Goal: Information Seeking & Learning: Learn about a topic

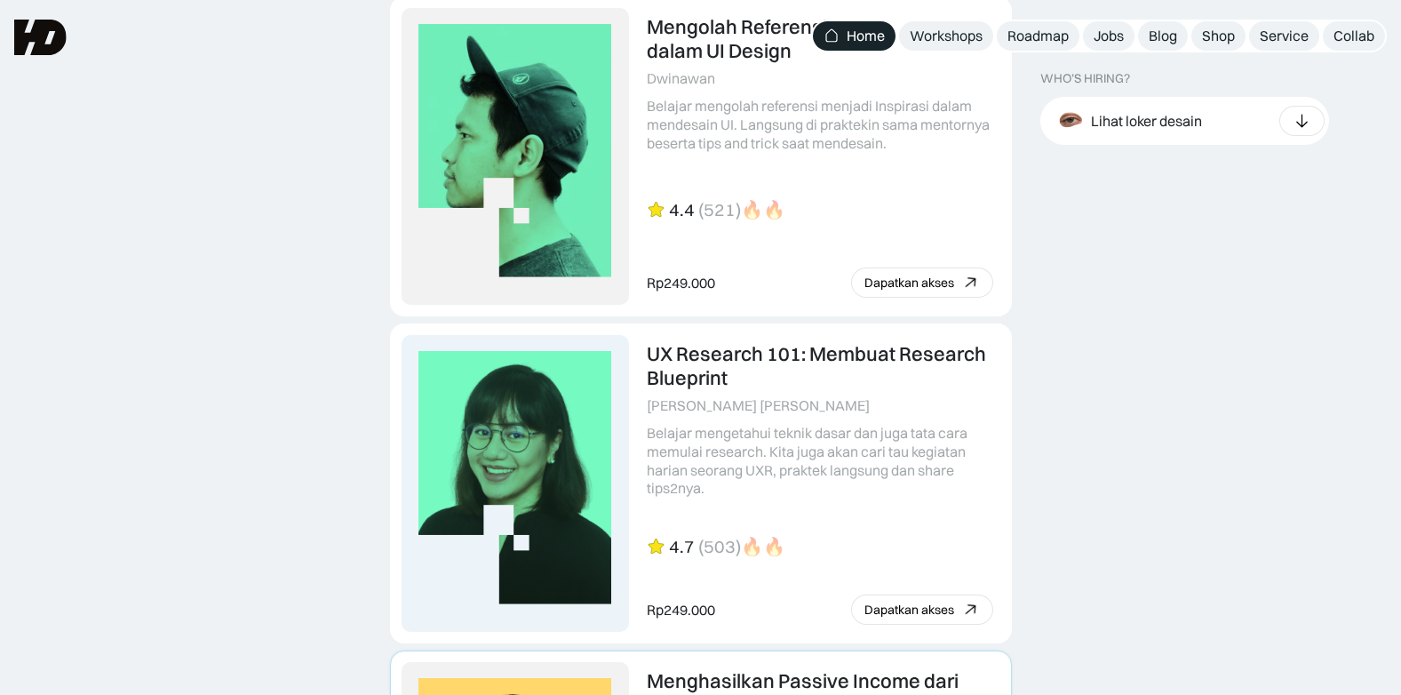
scroll to position [4175, 0]
click at [1040, 36] on div "Roadmap" at bounding box center [1037, 36] width 61 height 19
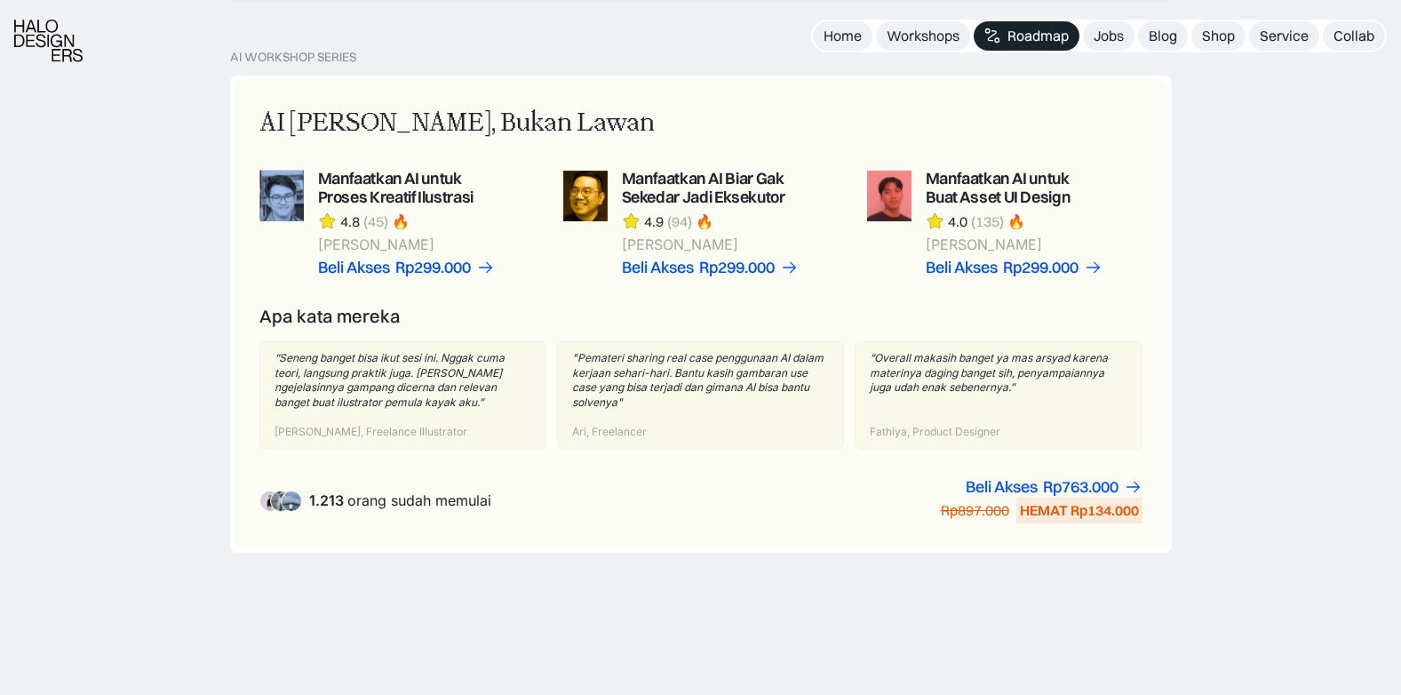
scroll to position [1244, 0]
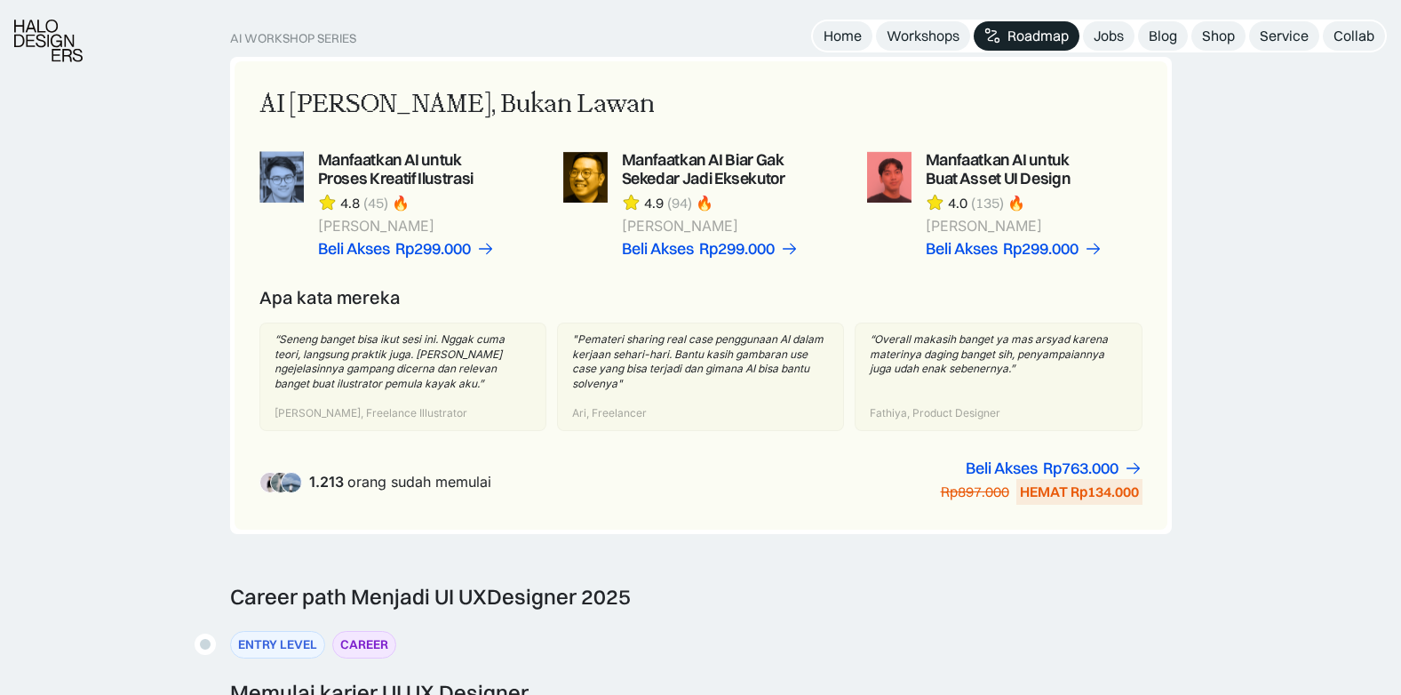
drag, startPoint x: 132, startPoint y: 336, endPoint x: 135, endPoint y: 225, distance: 111.1
click at [132, 336] on div "AI Workshop Series AI Adalah Teman, Bukan Lawan Manfaatkan AI untuk Proses Krea…" at bounding box center [700, 307] width 1401 height 553
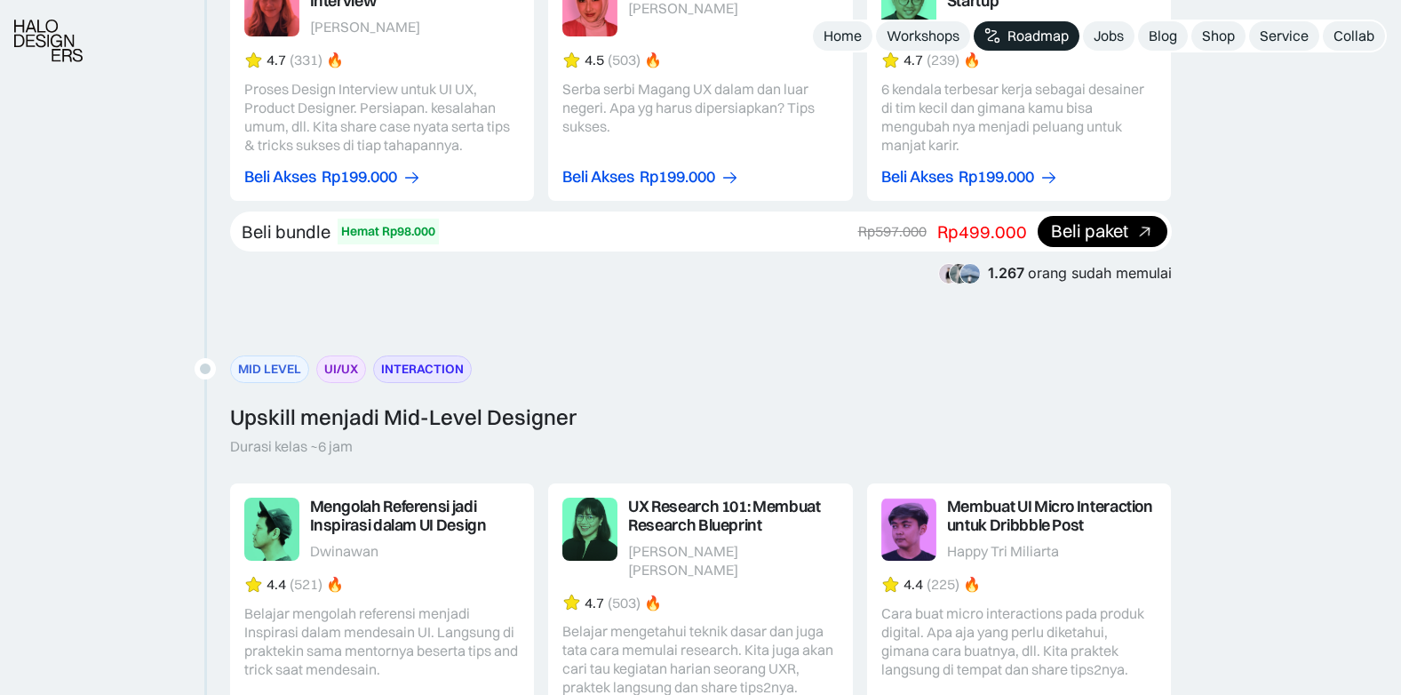
scroll to position [2132, 0]
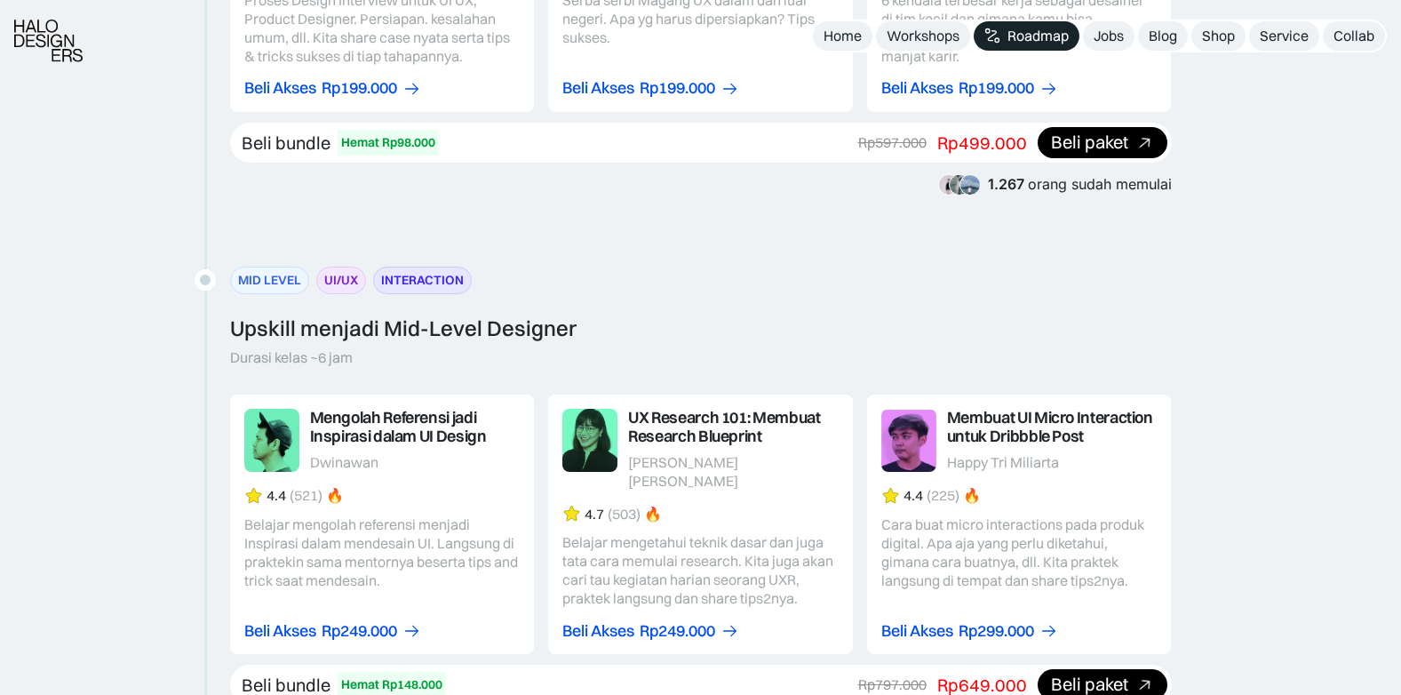
click at [46, 388] on div "Career path Menjadi UI UX Designer 2025 ENTRY LEVEL CAREER Memulai karier UI UX…" at bounding box center [700, 652] width 1401 height 1914
click at [141, 475] on div "Career path Menjadi UI UX Designer 2025 ENTRY LEVEL CAREER Memulai karier UI UX…" at bounding box center [700, 652] width 1401 height 1914
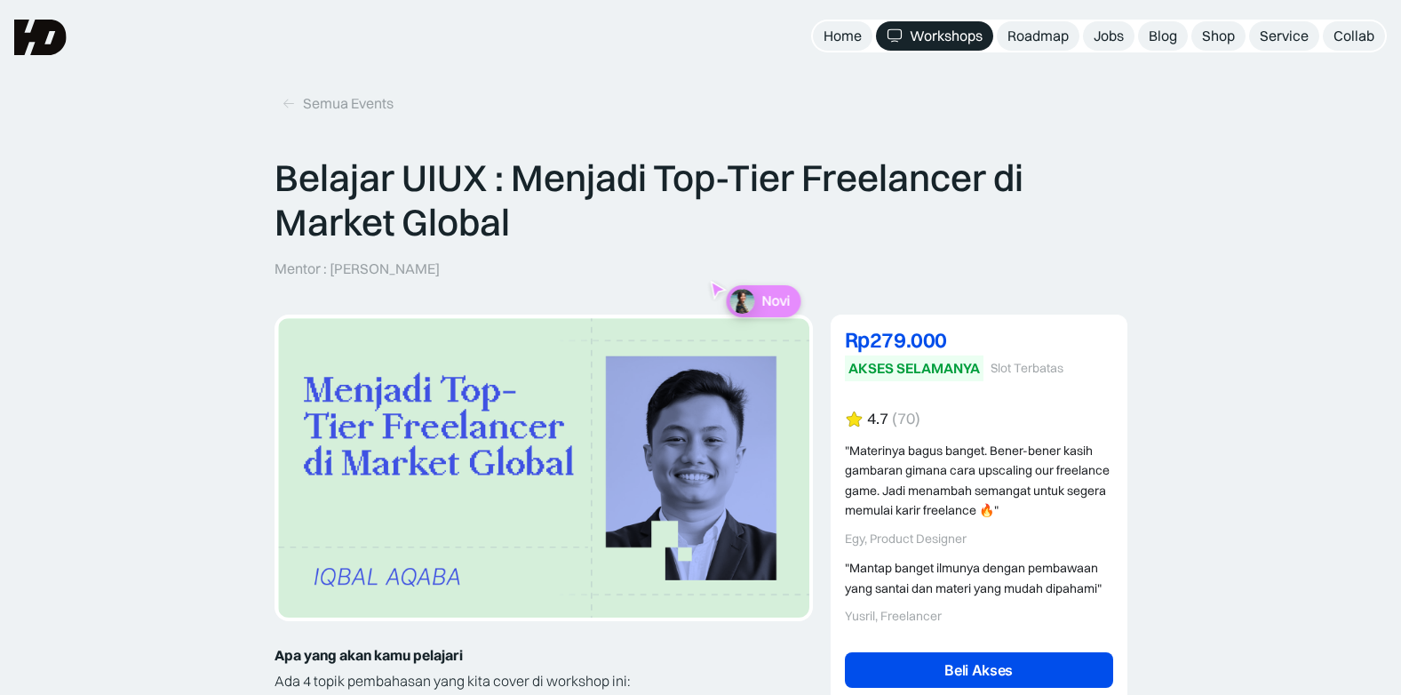
drag, startPoint x: 0, startPoint y: 0, endPoint x: 97, endPoint y: 372, distance: 384.6
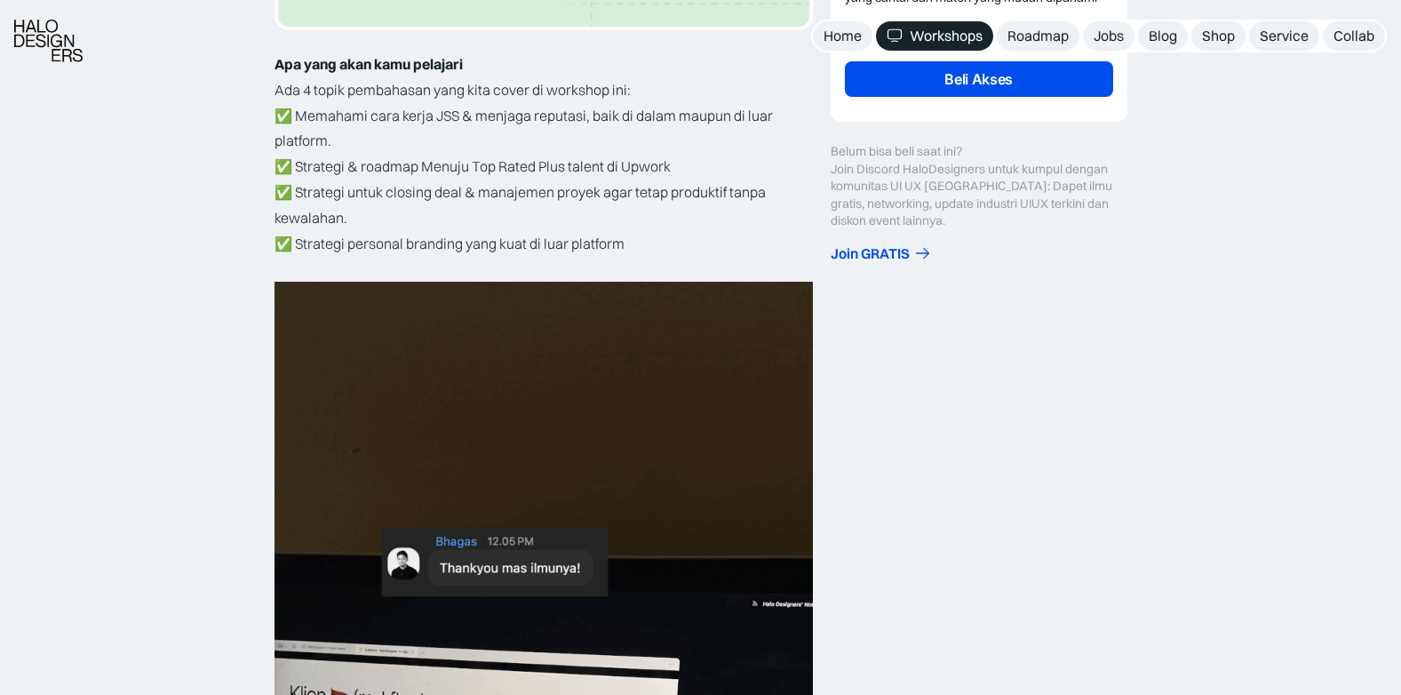
scroll to position [622, 0]
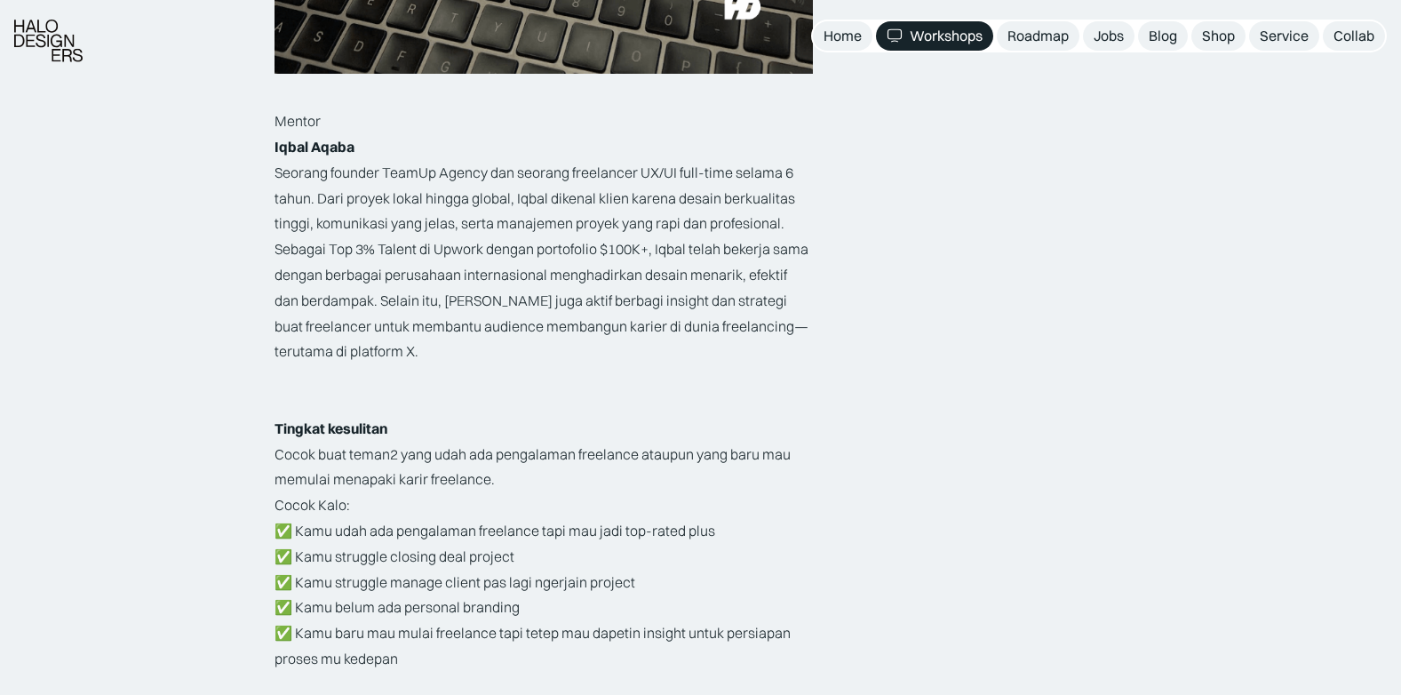
scroll to position [2754, 0]
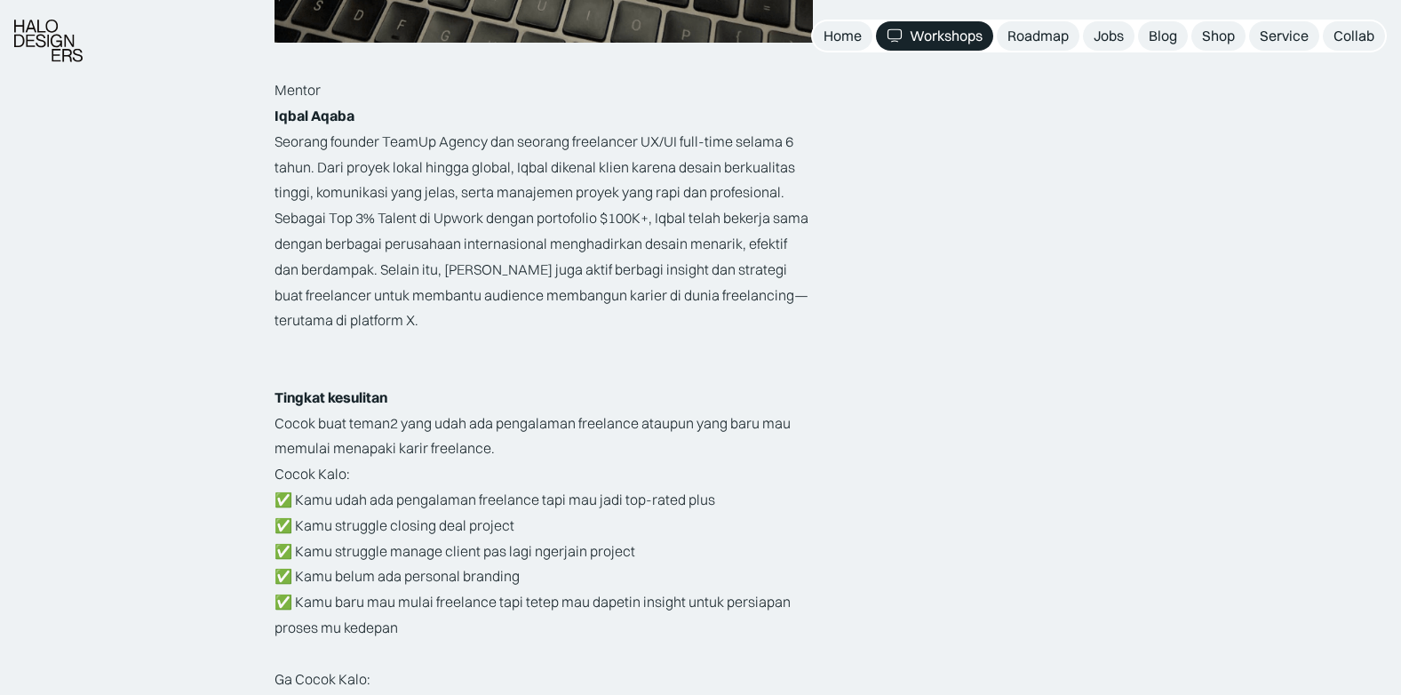
click at [595, 346] on p "‍" at bounding box center [544, 346] width 538 height 26
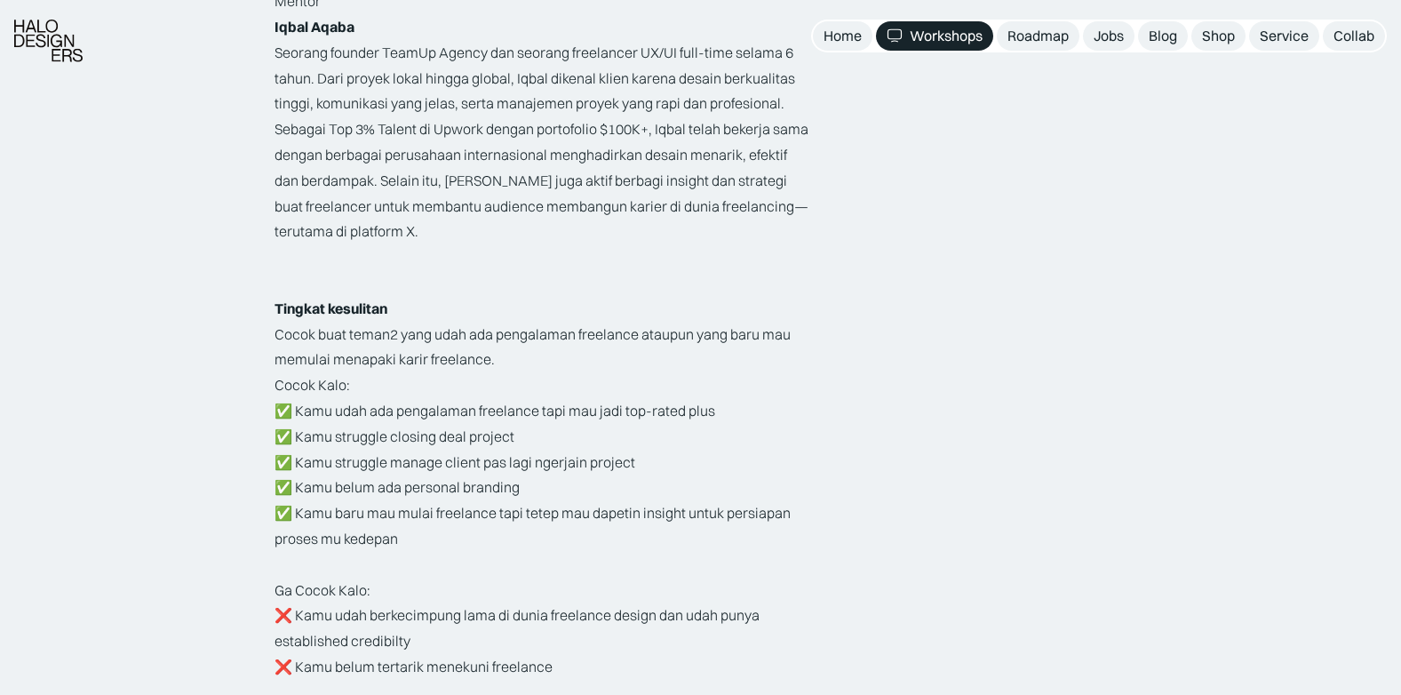
scroll to position [2932, 0]
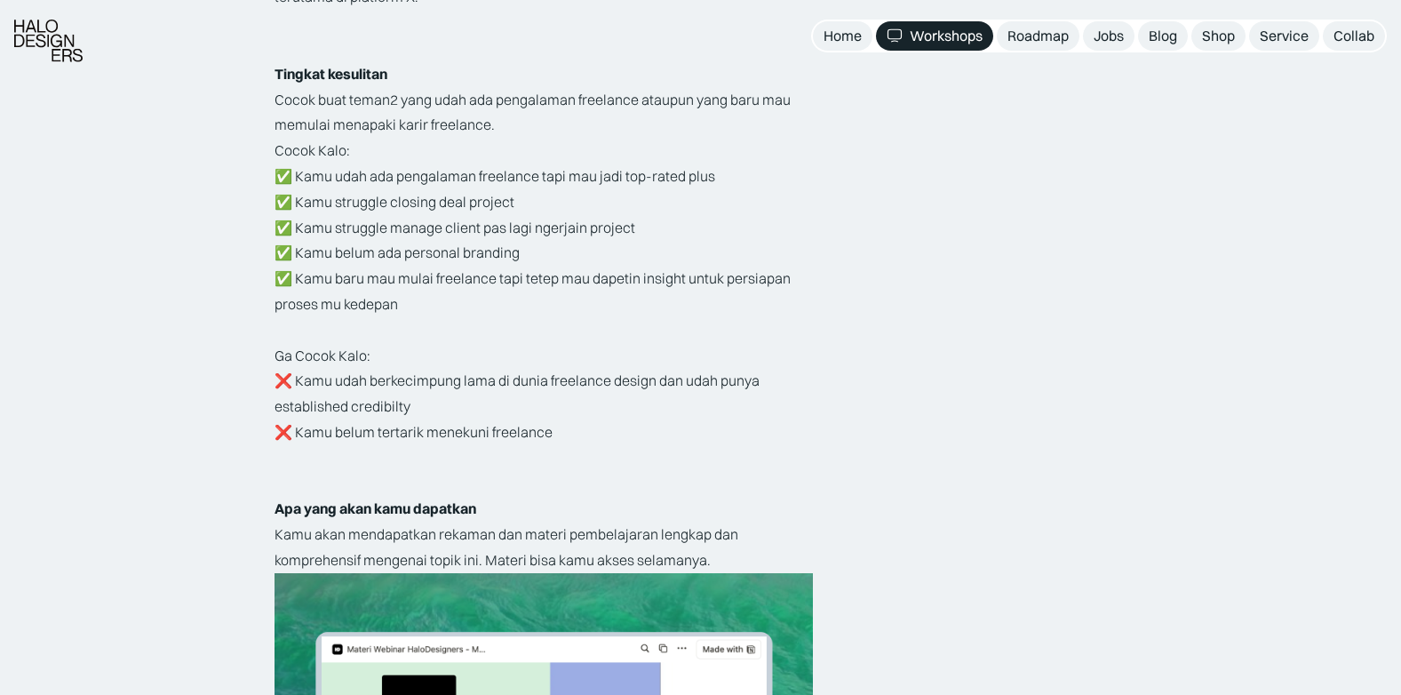
scroll to position [3109, 0]
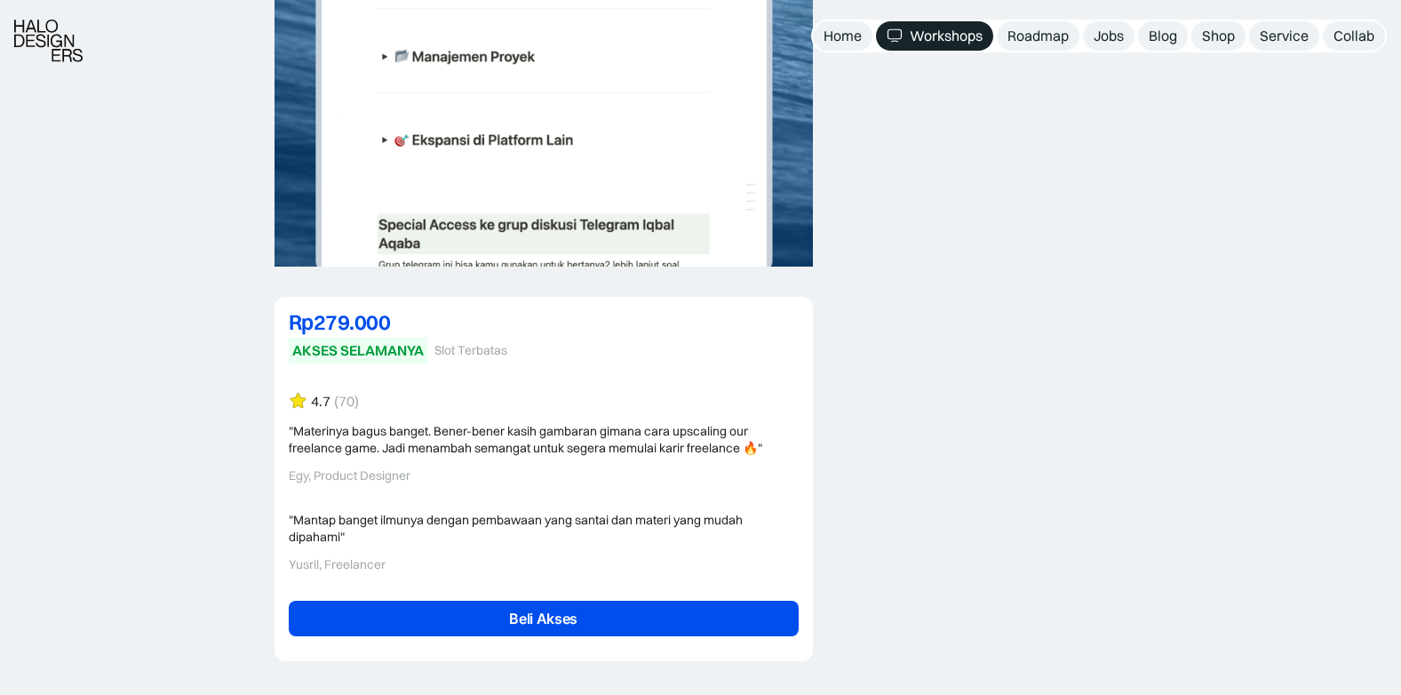
scroll to position [4175, 0]
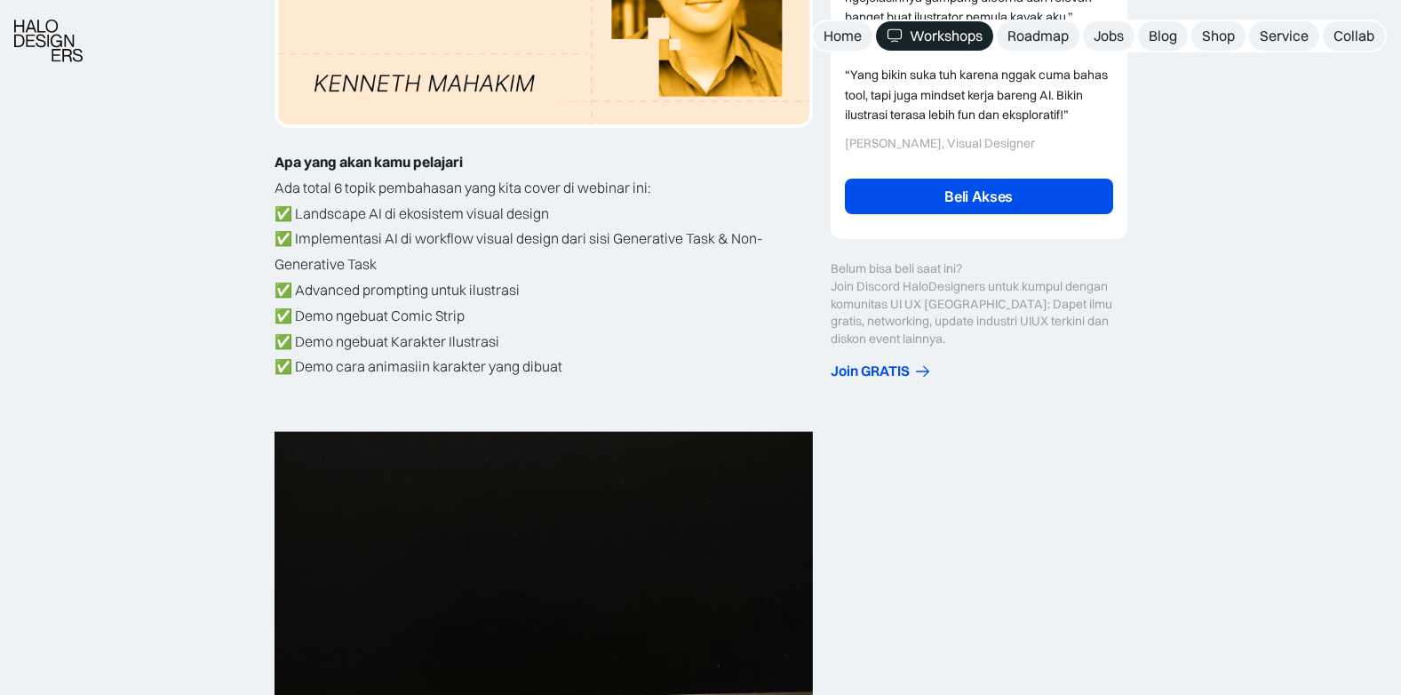
scroll to position [622, 0]
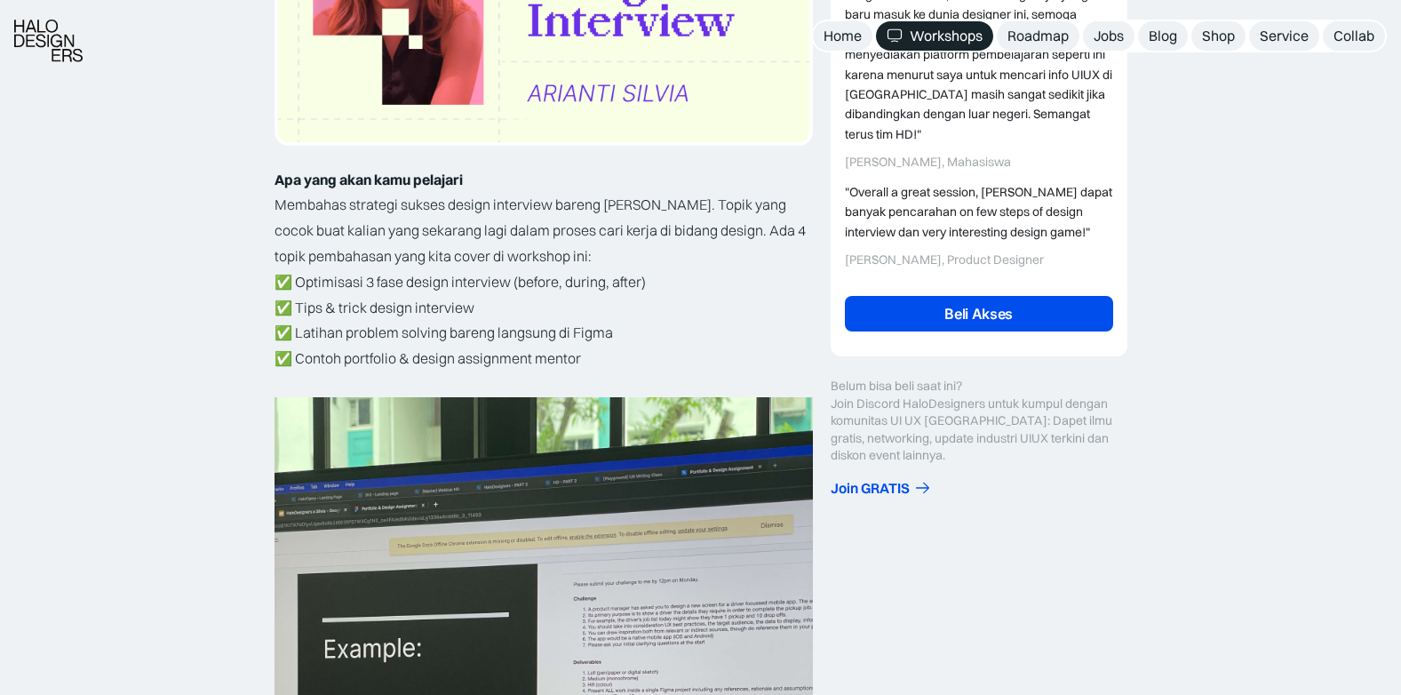
scroll to position [533, 0]
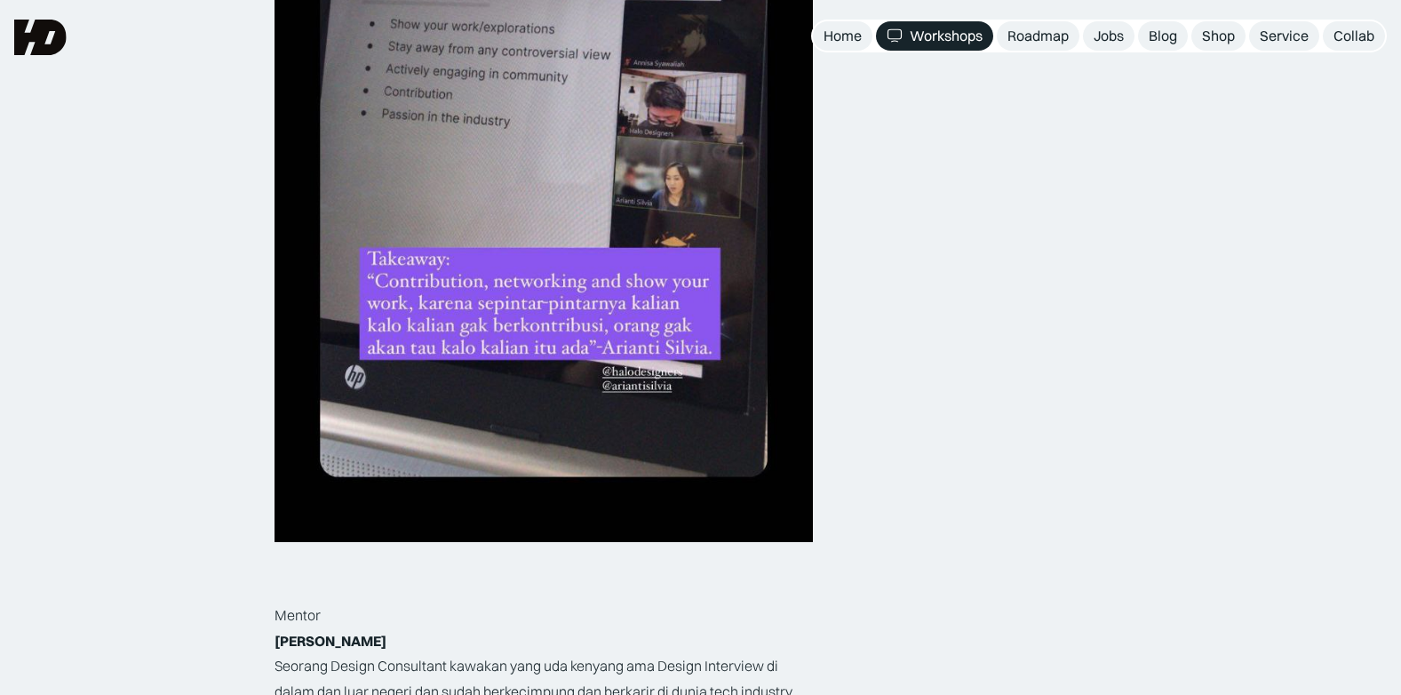
scroll to position [1954, 0]
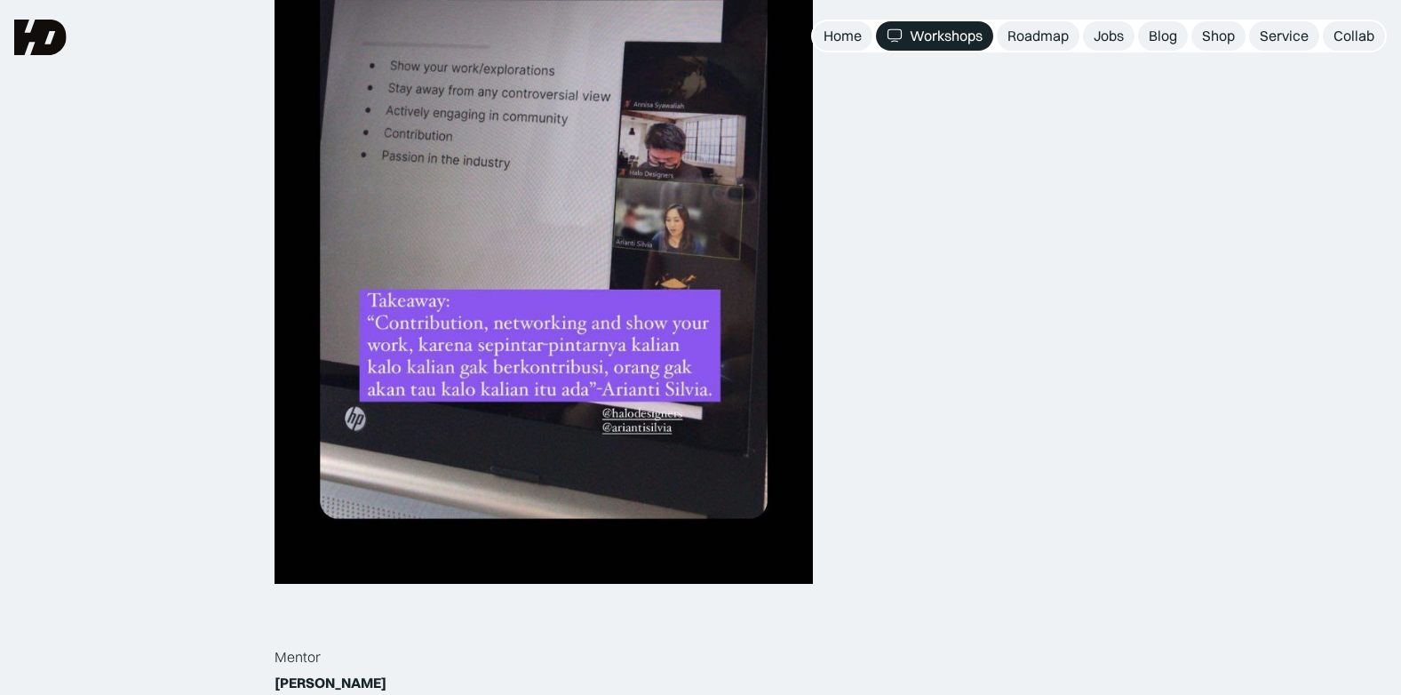
click at [220, 464] on div "Belajar UIUX : Strategi Sukses Design Interview Mentor : Rianti Silvi Novi Rp17…" at bounding box center [700, 419] width 1401 height 4436
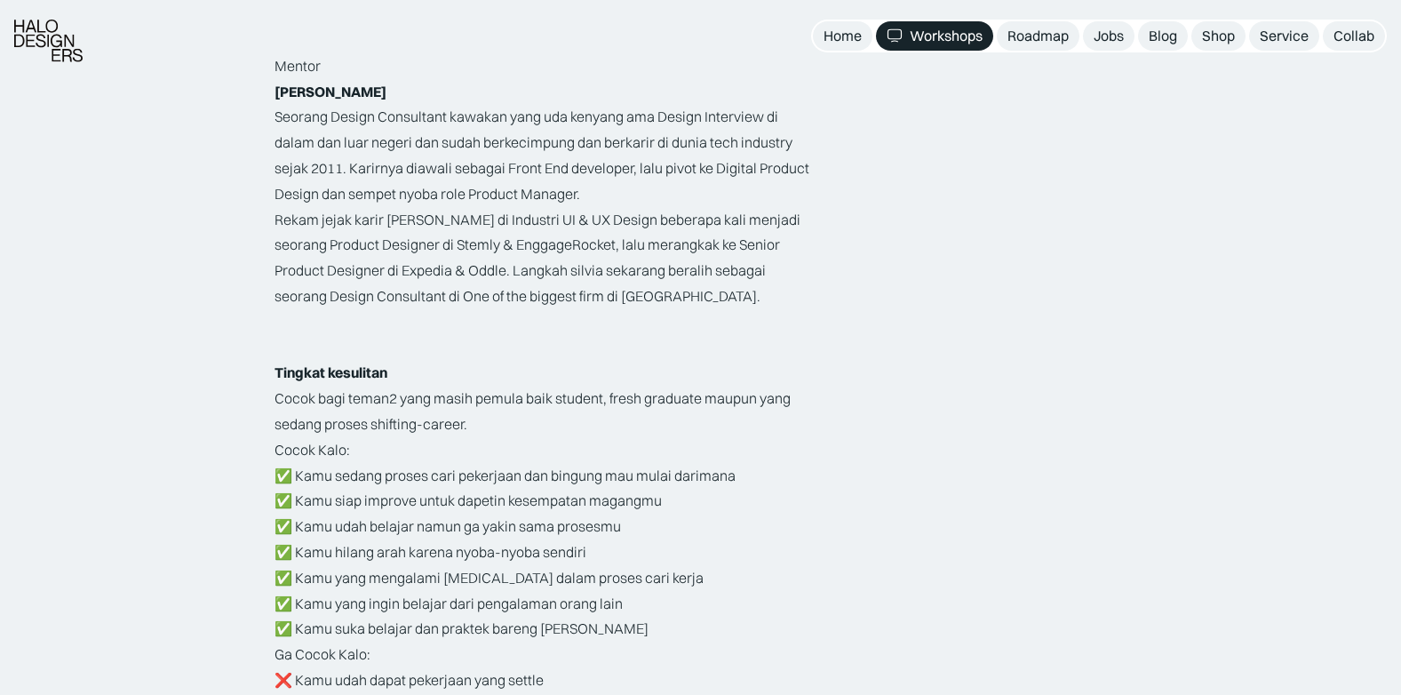
scroll to position [2576, 0]
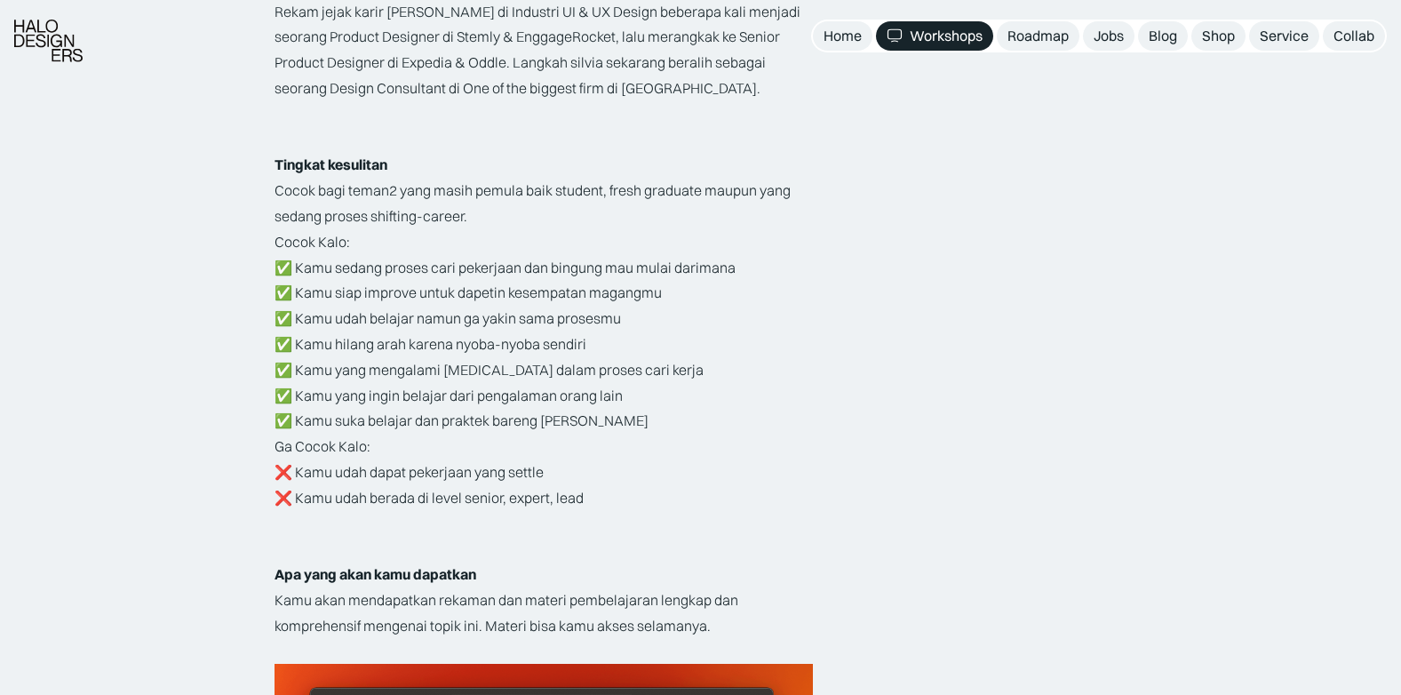
scroll to position [2843, 0]
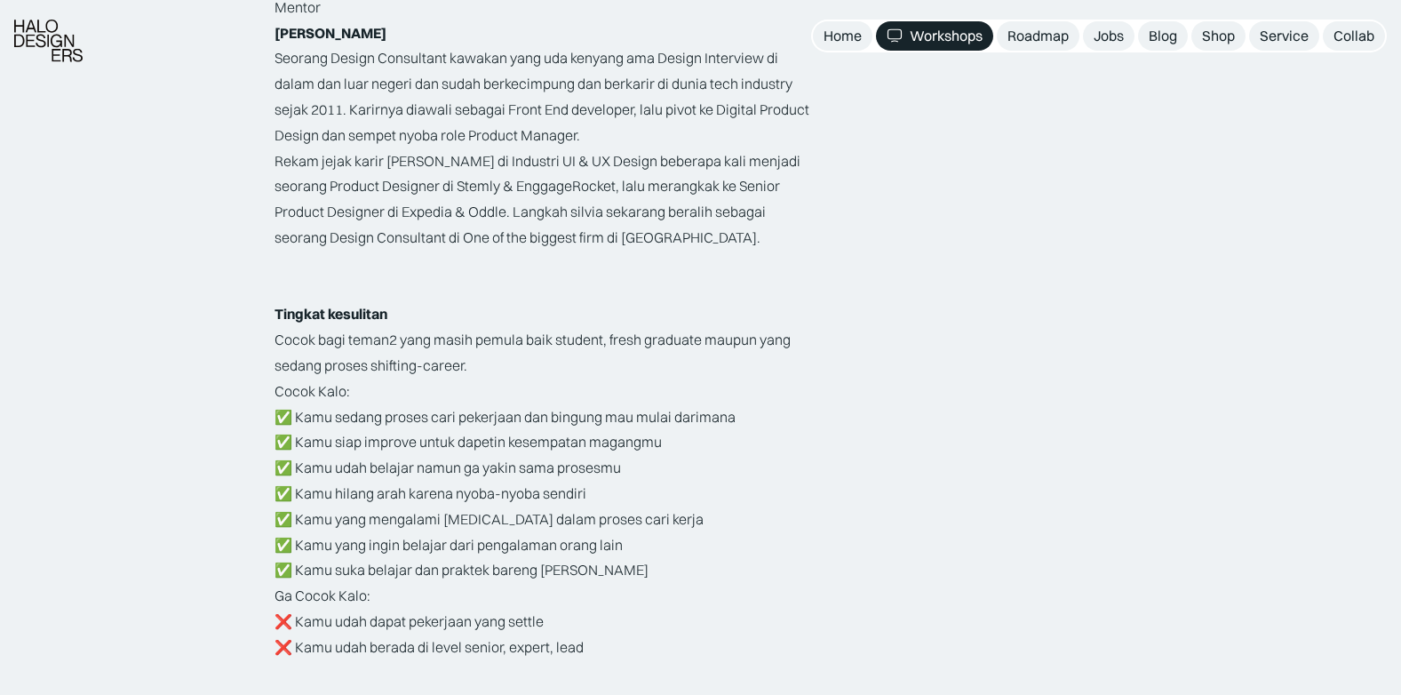
scroll to position [2635, 0]
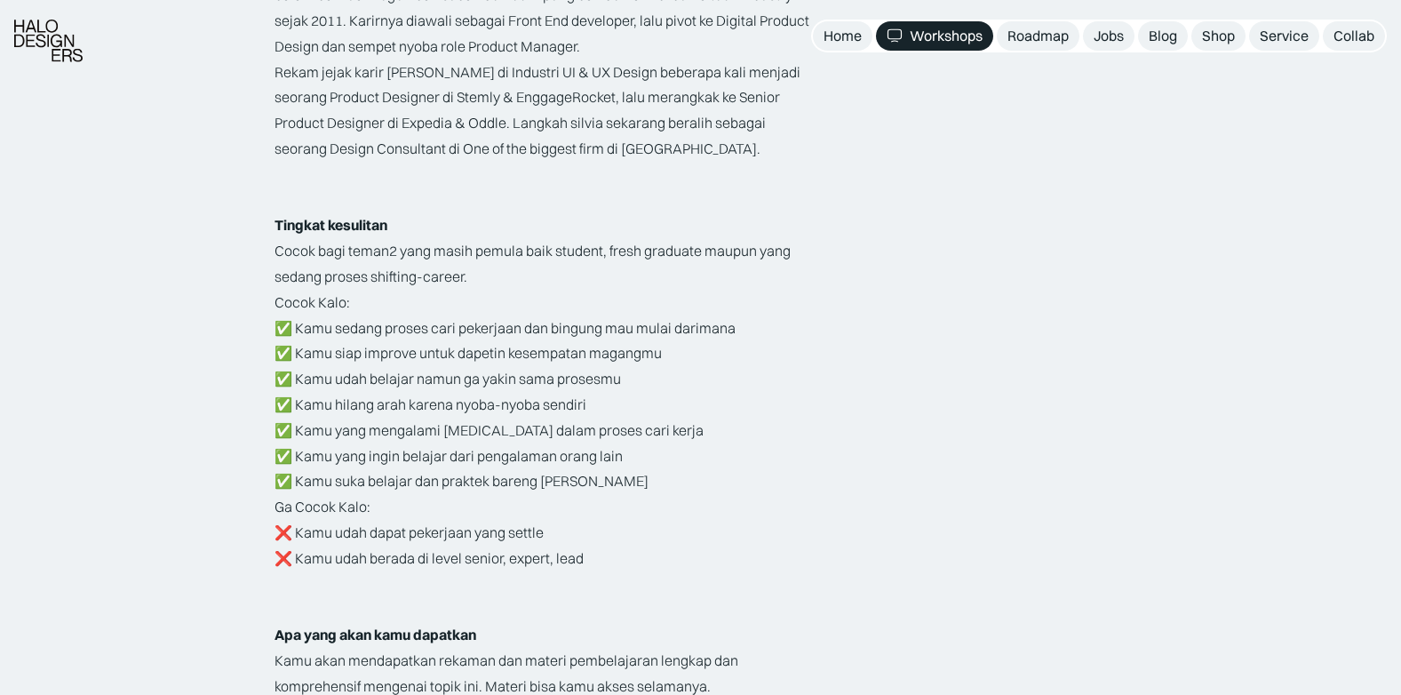
scroll to position [2724, 0]
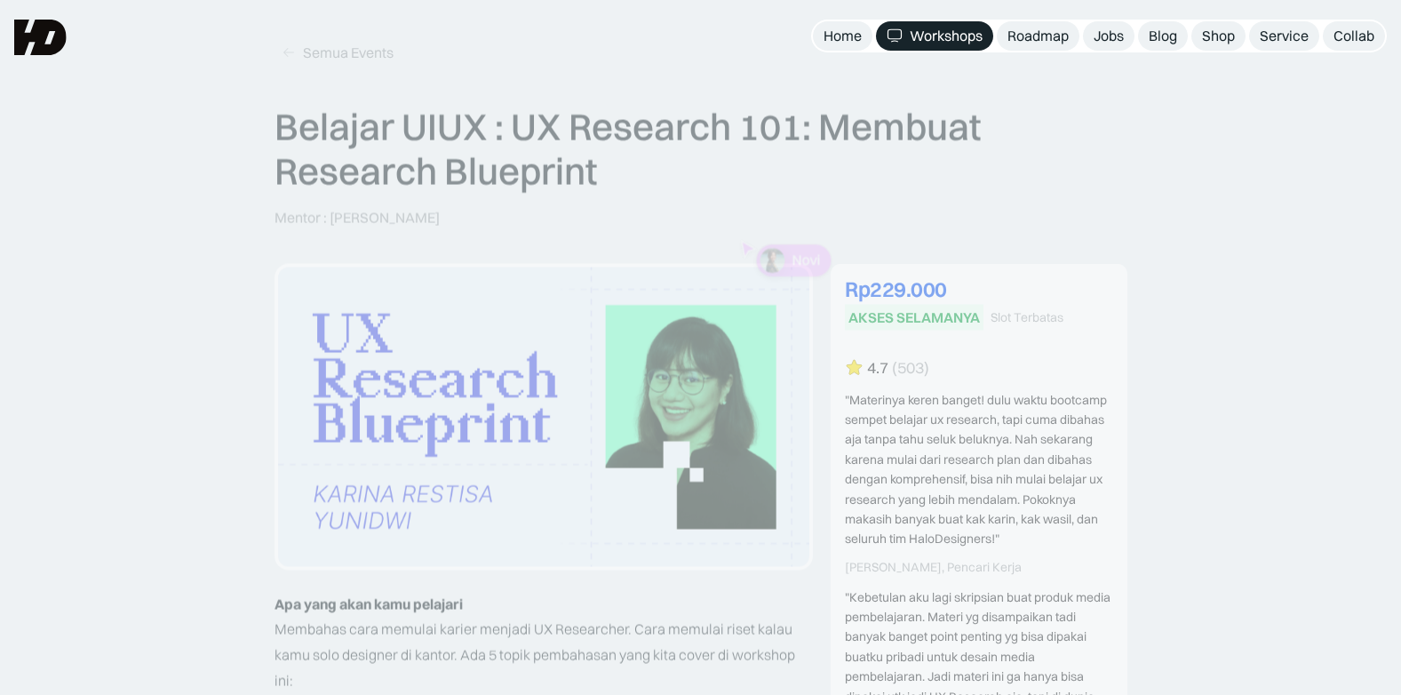
scroll to position [178, 0]
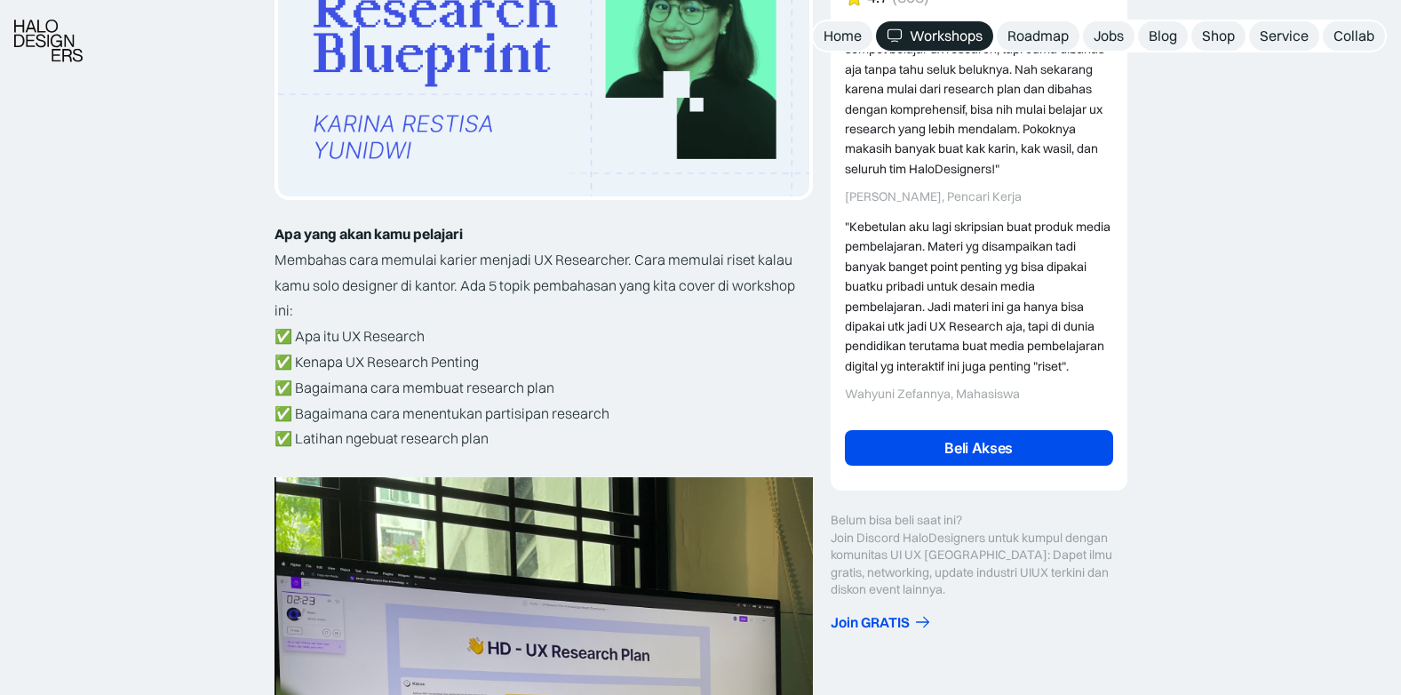
scroll to position [533, 0]
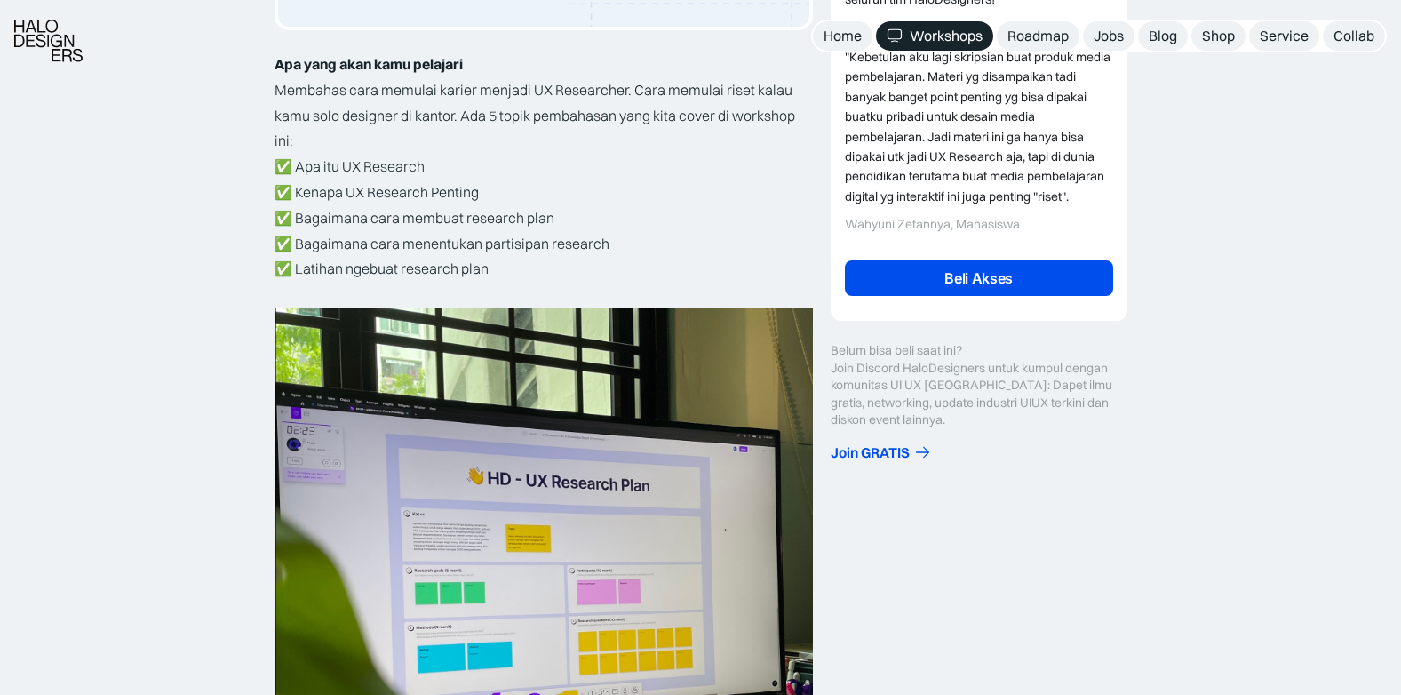
scroll to position [622, 0]
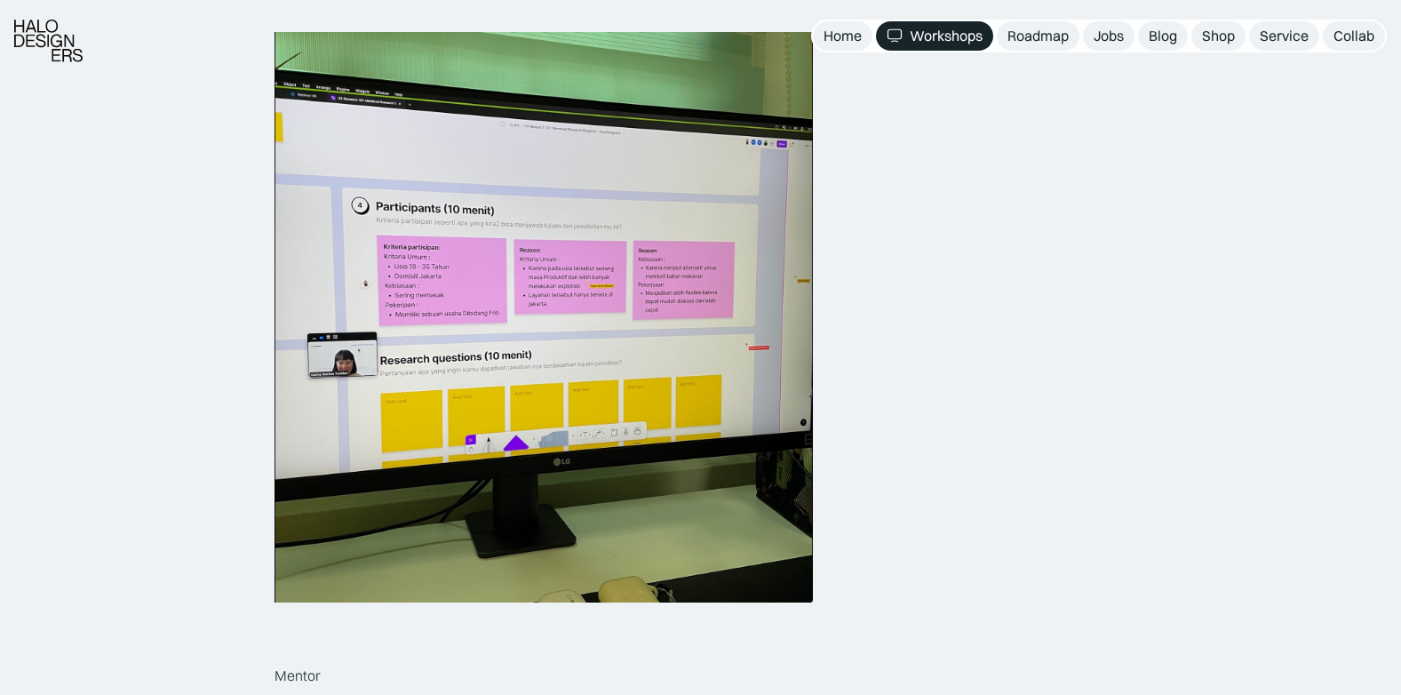
scroll to position [1599, 0]
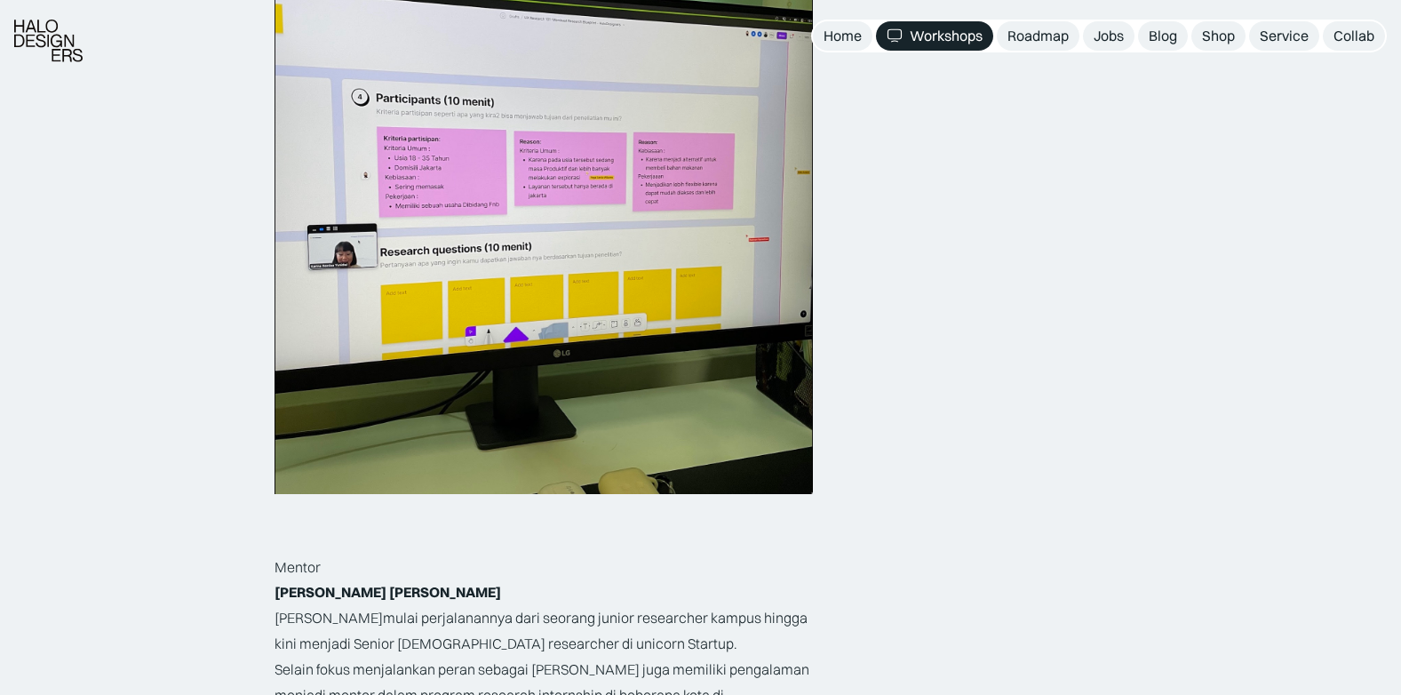
click at [178, 462] on div "Belajar UIUX : UX Research 101: Membuat Research Blueprint Mentor : Karina Resi…" at bounding box center [700, 550] width 1401 height 3988
